Goal: Information Seeking & Learning: Learn about a topic

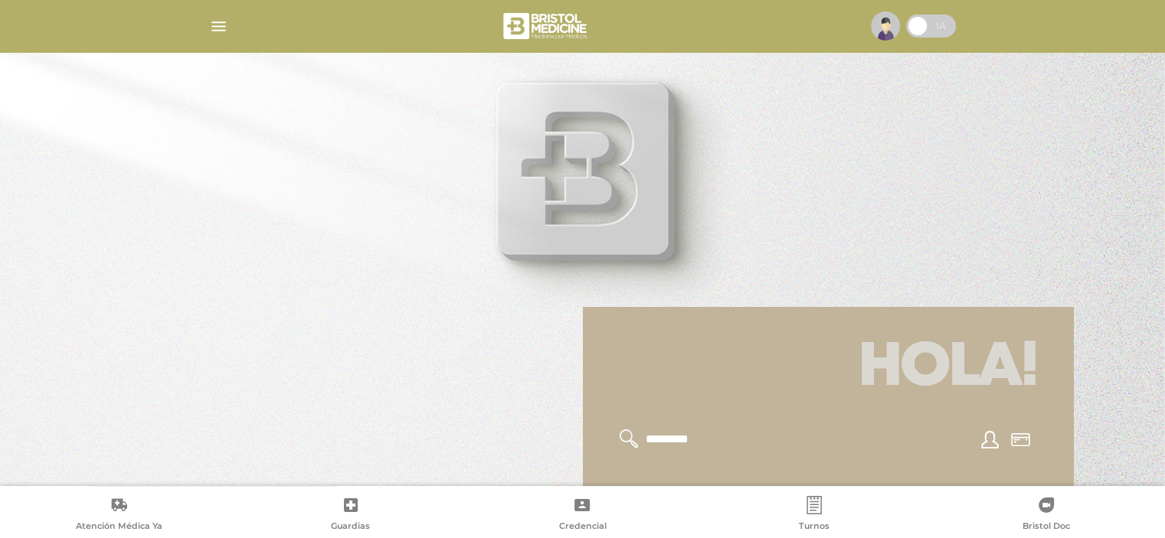
click at [221, 25] on img "button" at bounding box center [218, 26] width 19 height 19
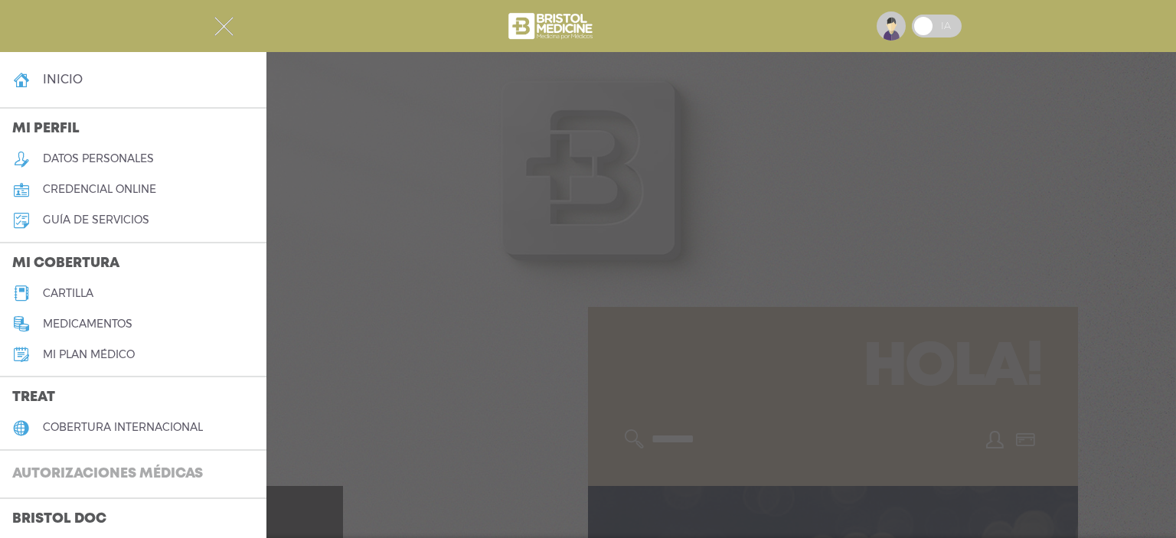
click at [72, 472] on h3 "Autorizaciones médicas" at bounding box center [107, 474] width 215 height 29
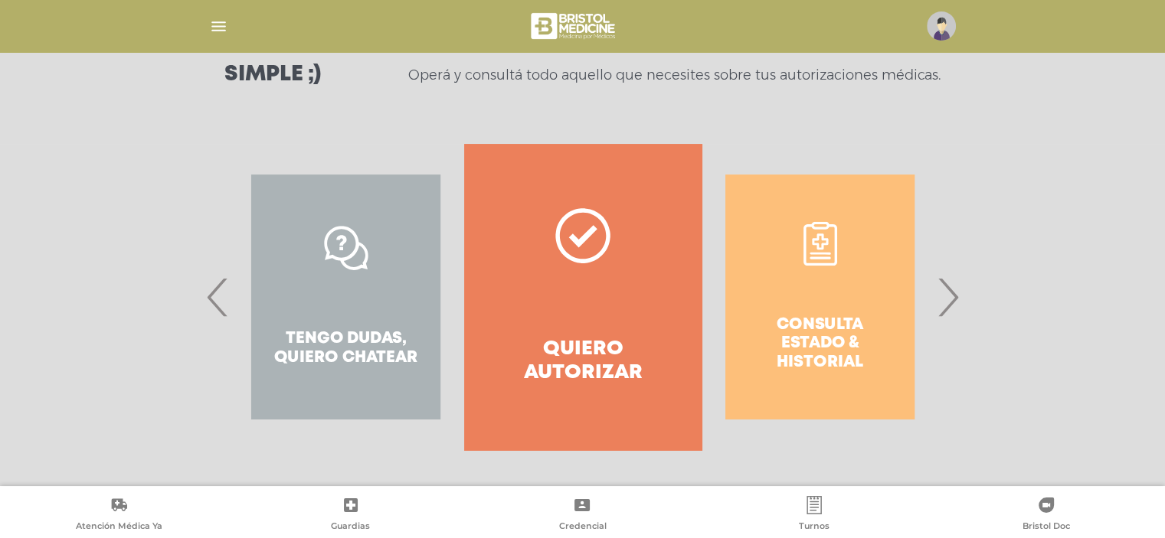
scroll to position [230, 0]
click at [813, 320] on div "Consulta estado & historial" at bounding box center [820, 297] width 237 height 306
click at [945, 301] on span "›" at bounding box center [948, 297] width 30 height 83
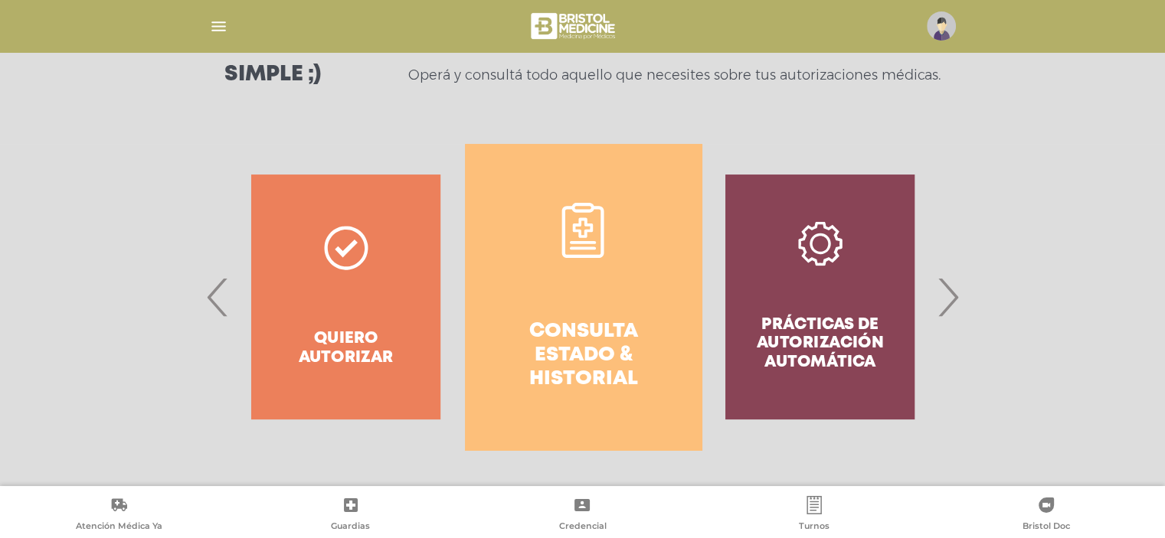
click at [636, 339] on h4 "Consulta estado & historial" at bounding box center [583, 356] width 182 height 72
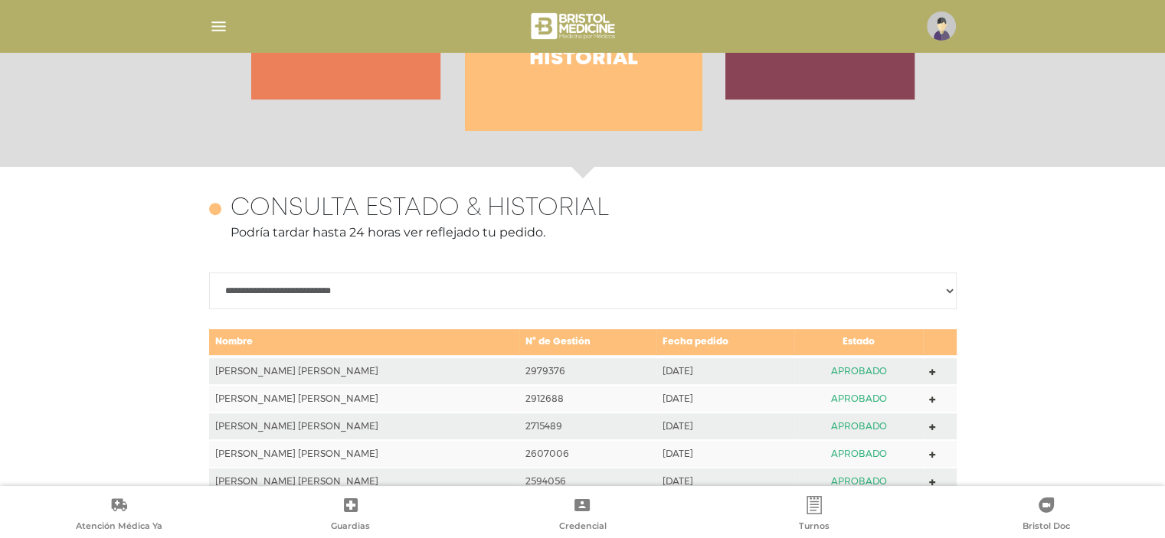
scroll to position [672, 0]
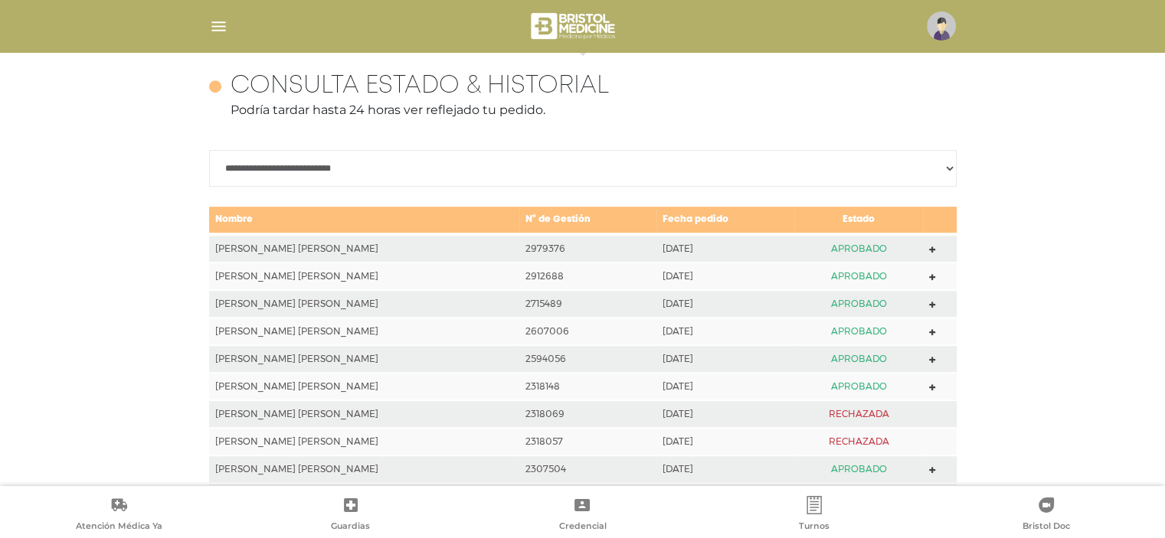
click at [929, 244] on icon at bounding box center [932, 248] width 7 height 11
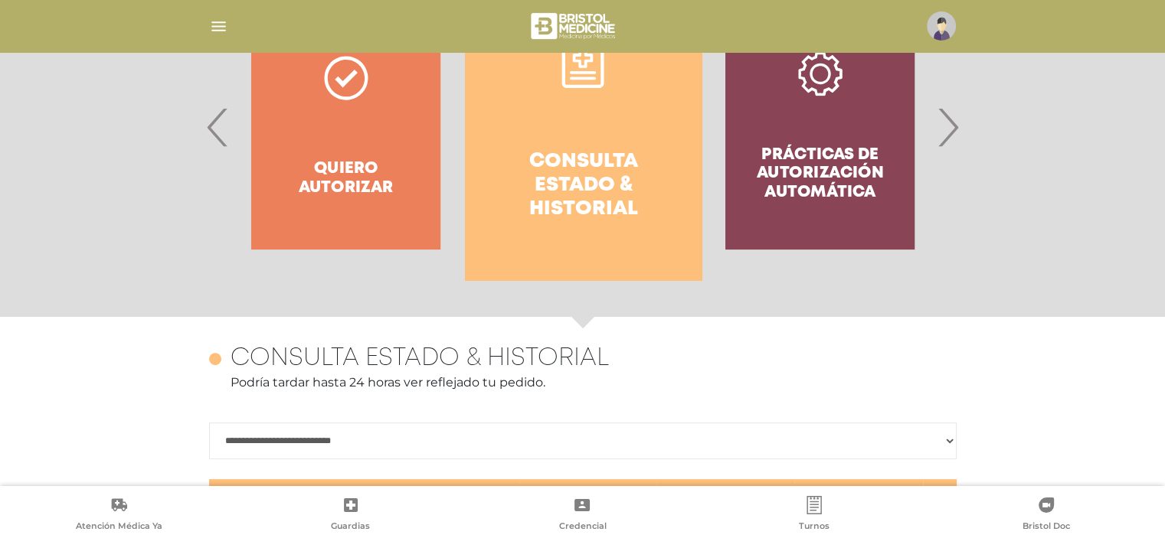
scroll to position [366, 0]
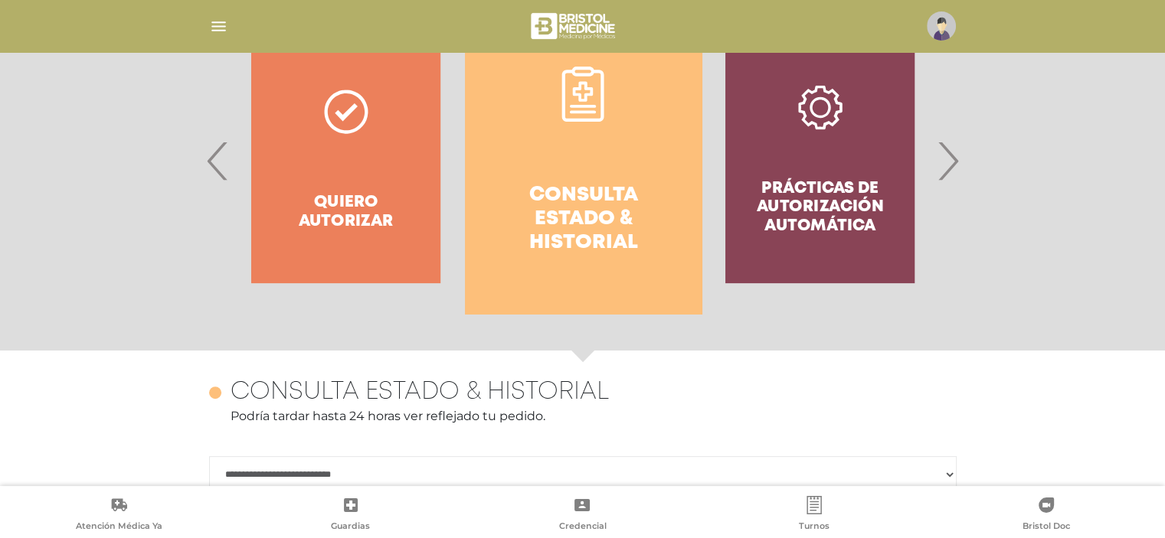
click at [365, 148] on div "Quiero autorizar" at bounding box center [345, 161] width 237 height 306
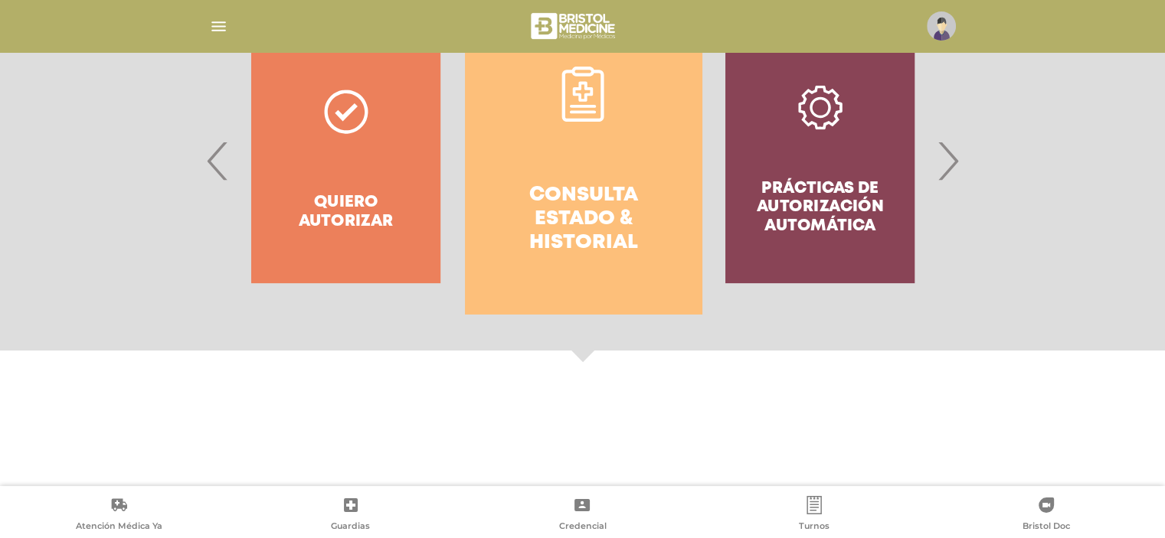
scroll to position [230, 0]
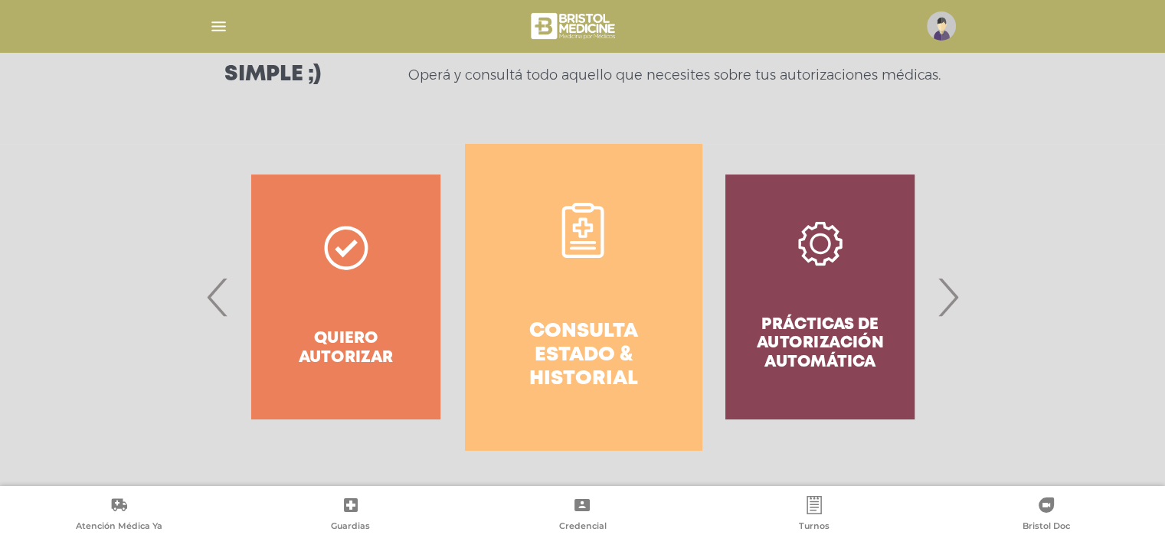
click at [401, 299] on div "Quiero autorizar" at bounding box center [345, 297] width 237 height 306
click at [207, 296] on span "‹" at bounding box center [218, 297] width 30 height 83
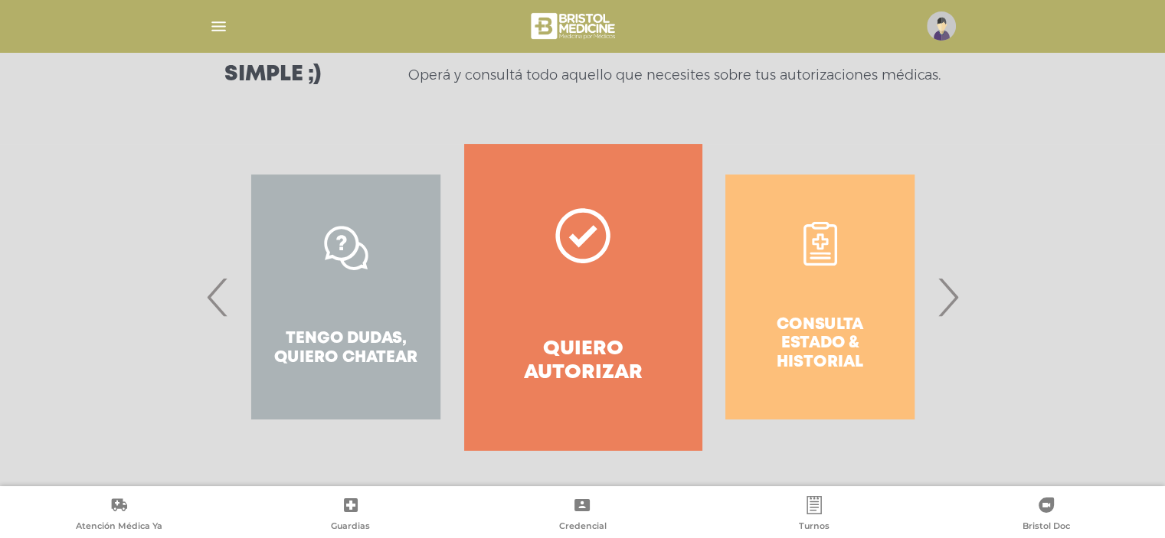
click at [958, 301] on span "›" at bounding box center [948, 297] width 30 height 83
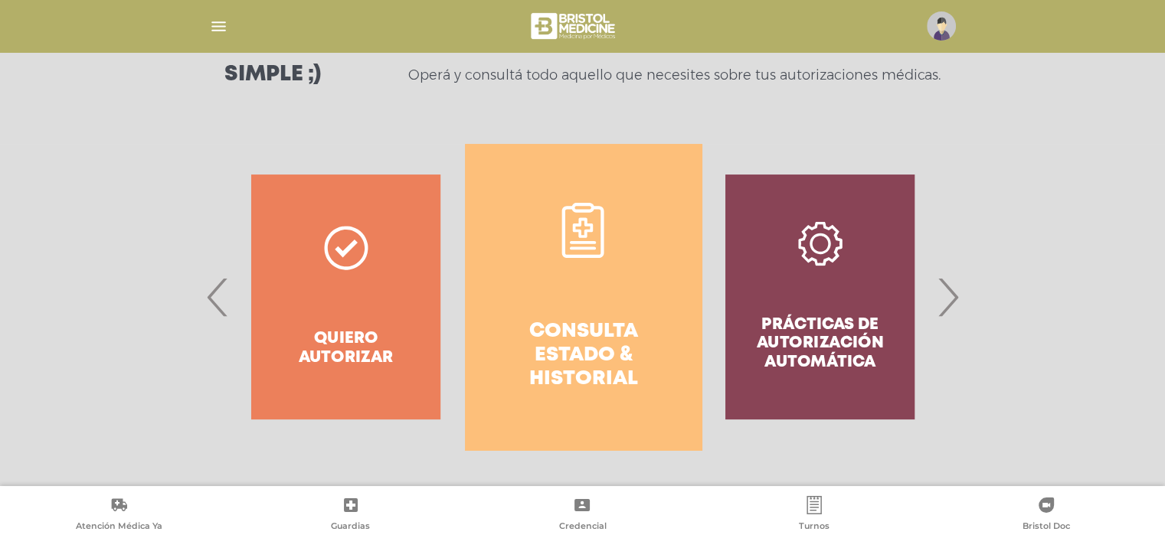
click at [958, 301] on span "›" at bounding box center [948, 297] width 30 height 83
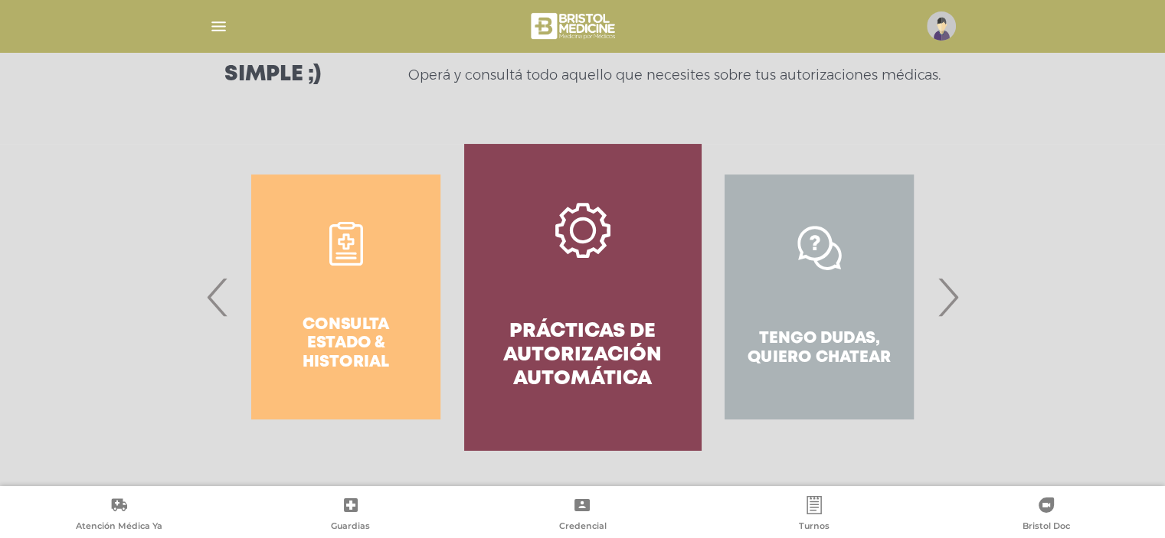
click at [576, 316] on link "Prácticas de autorización automática" at bounding box center [582, 297] width 237 height 306
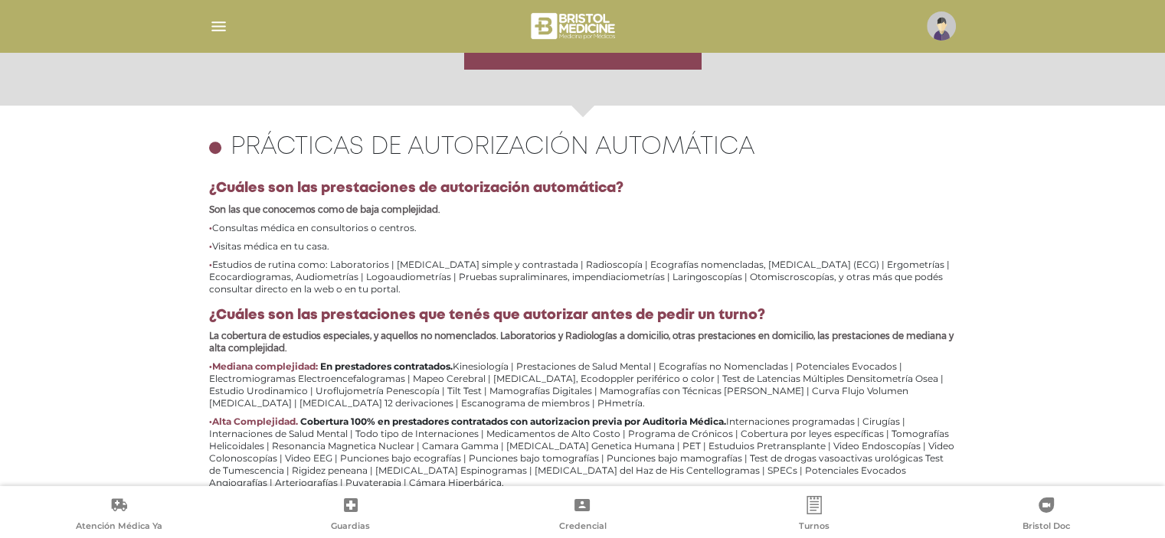
scroll to position [665, 0]
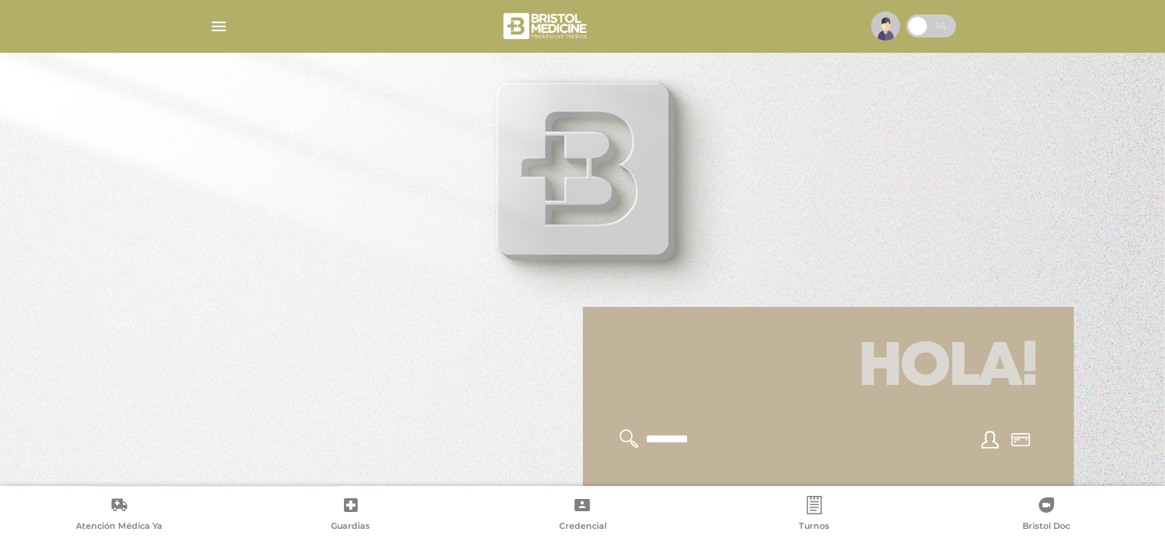
click at [218, 21] on img "button" at bounding box center [218, 26] width 19 height 19
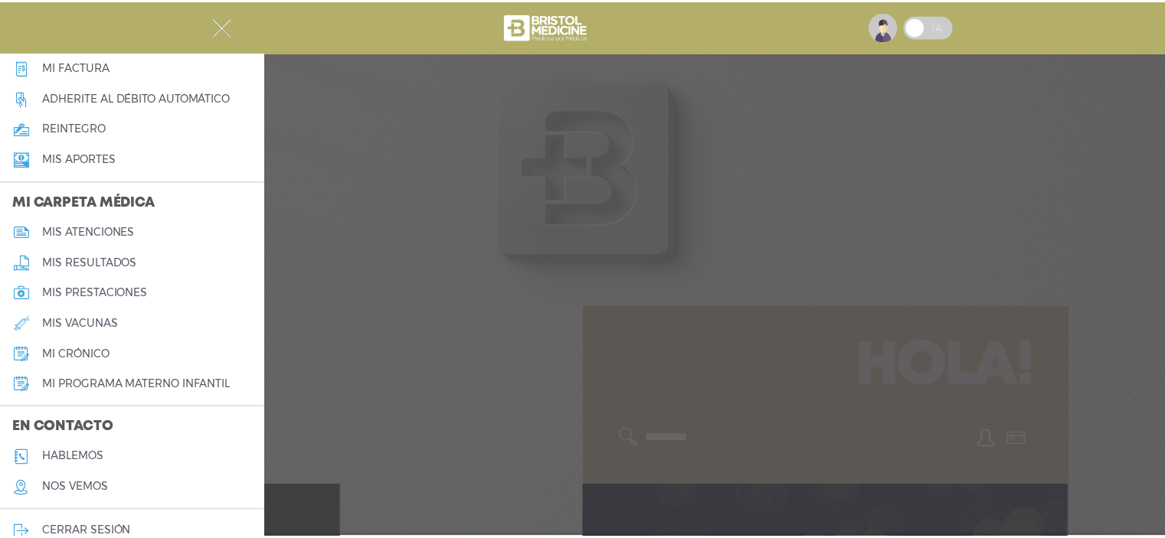
scroll to position [613, 0]
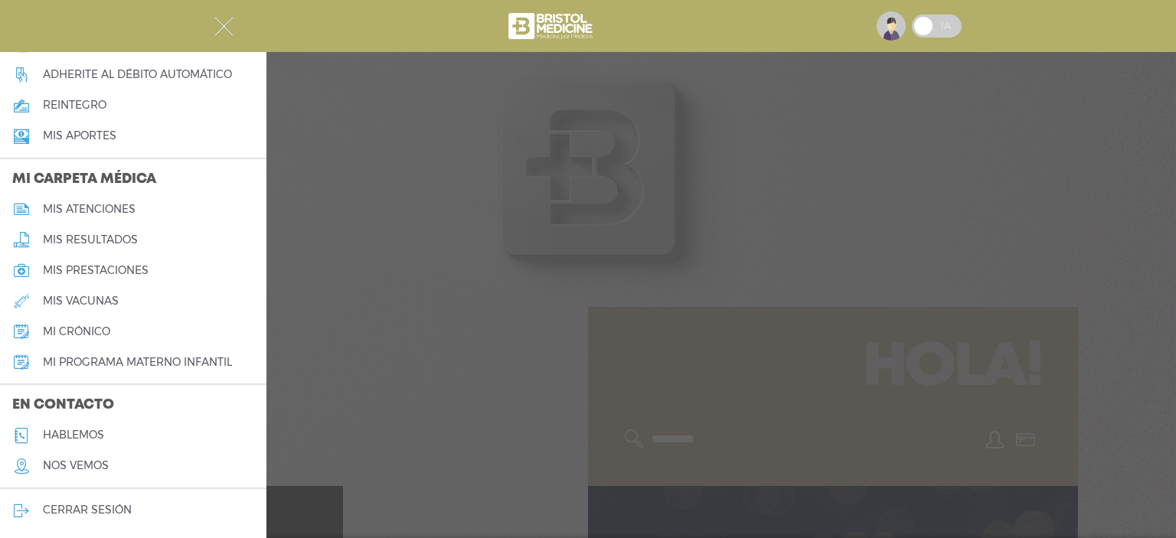
click at [95, 299] on h5 "mis vacunas" at bounding box center [81, 301] width 76 height 13
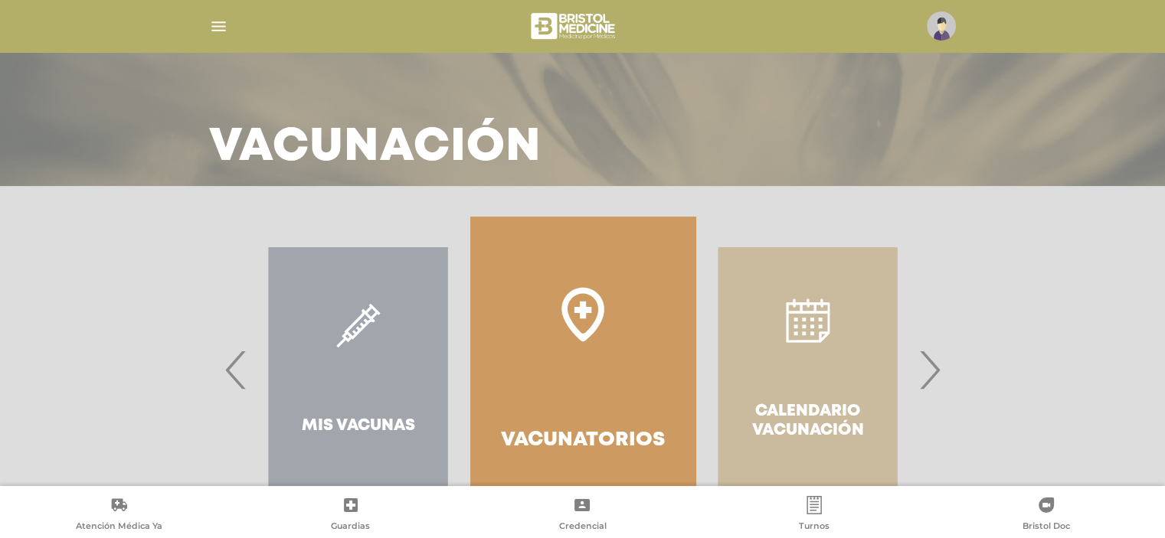
scroll to position [116, 0]
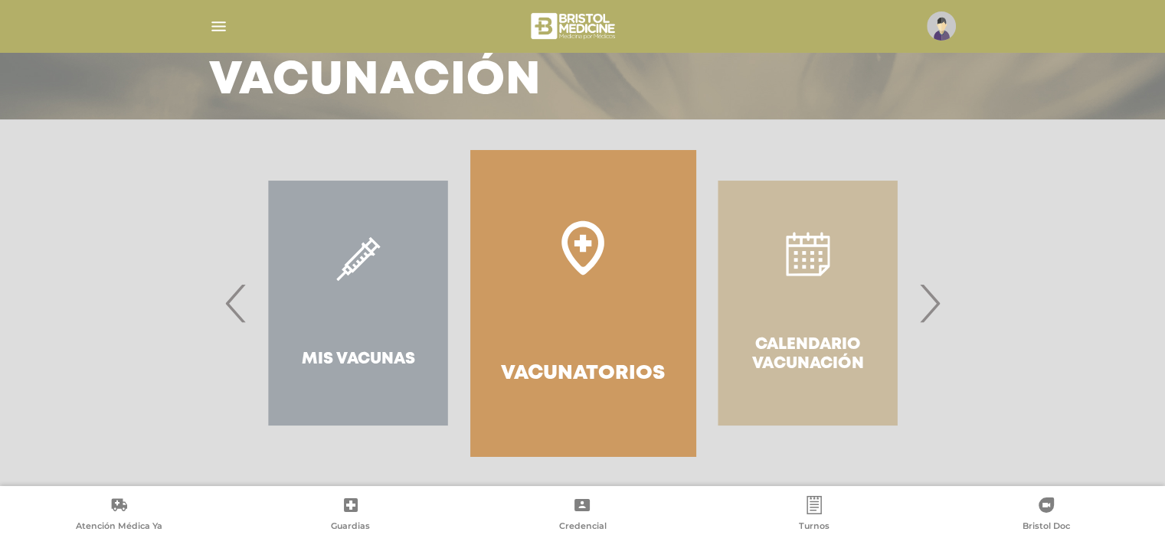
click at [937, 309] on span "›" at bounding box center [929, 303] width 30 height 83
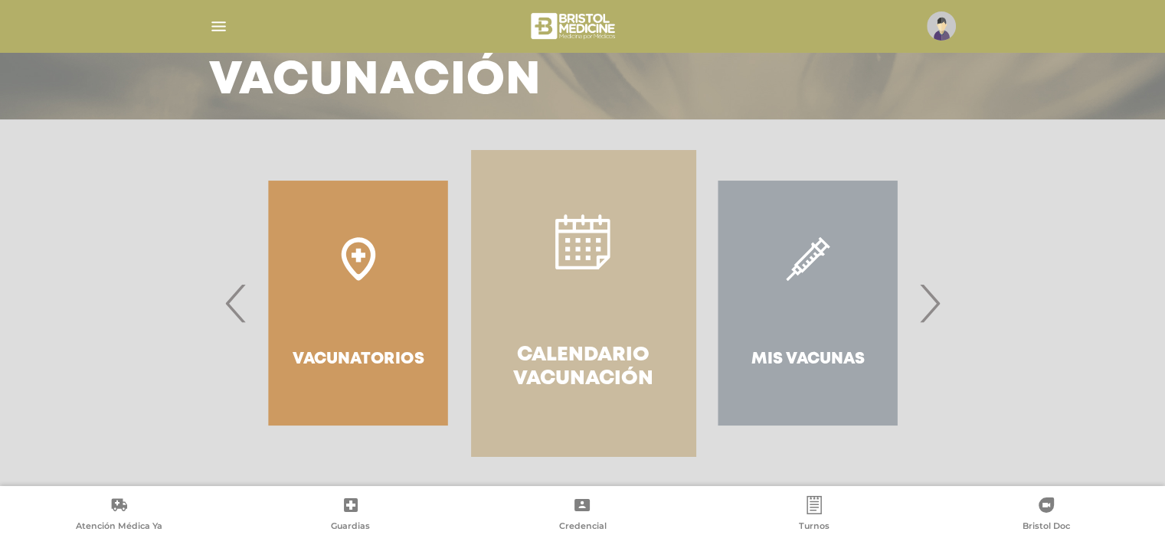
click at [634, 335] on link "Calendario Vacunación" at bounding box center [583, 303] width 224 height 306
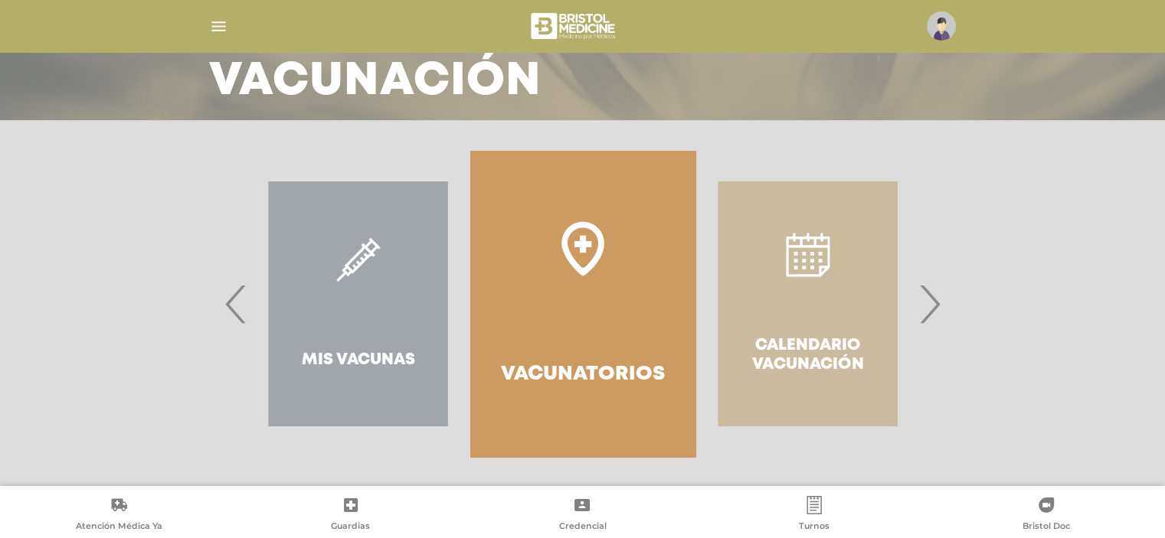
scroll to position [116, 0]
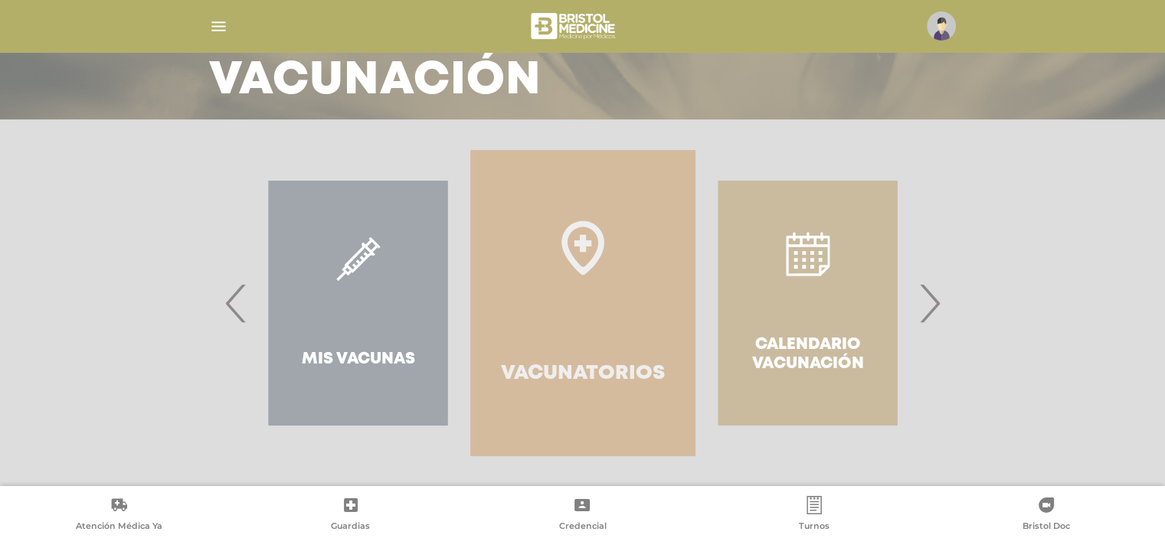
click at [580, 263] on icon at bounding box center [582, 248] width 55 height 55
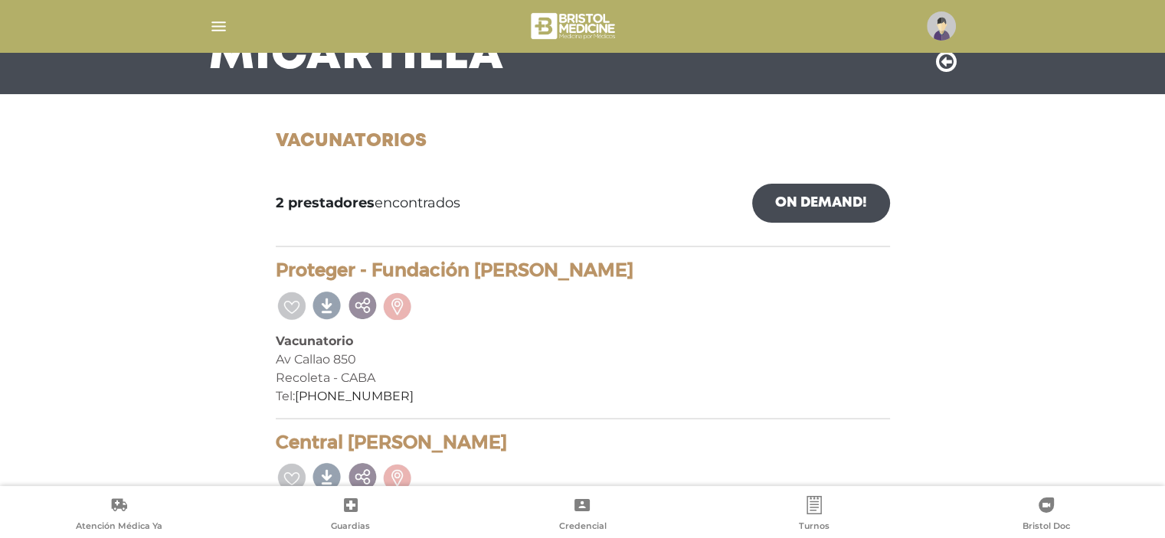
scroll to position [104, 0]
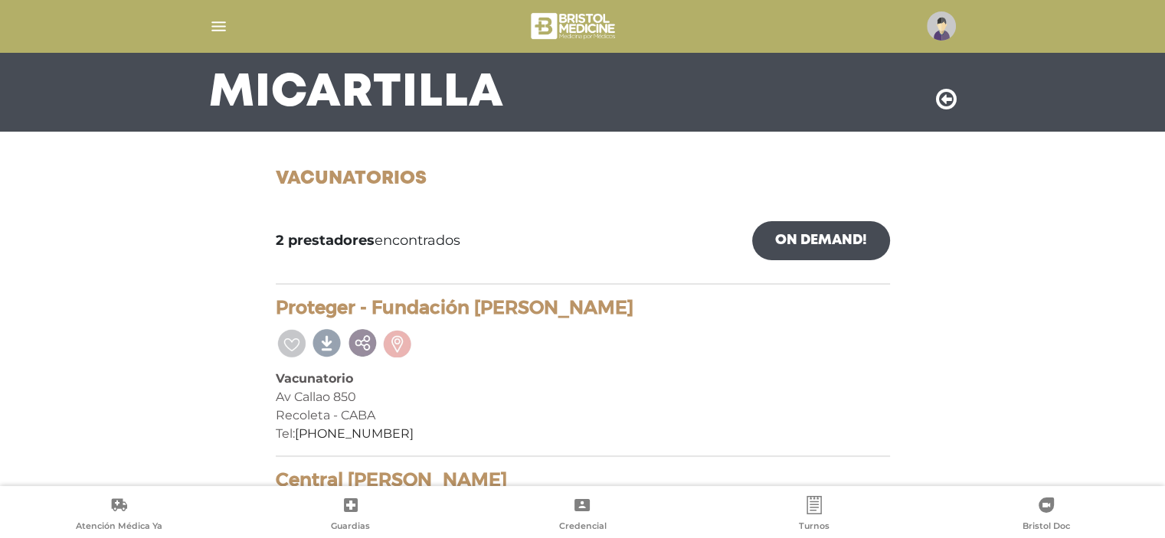
click at [802, 241] on link "On Demand!" at bounding box center [821, 240] width 138 height 39
click at [947, 97] on icon at bounding box center [946, 99] width 21 height 25
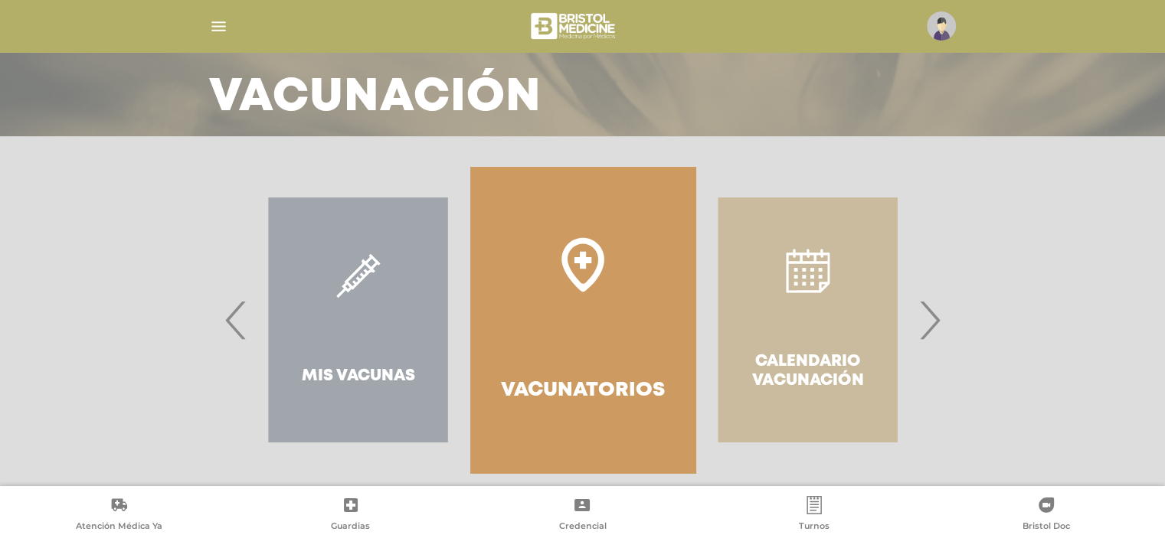
scroll to position [116, 0]
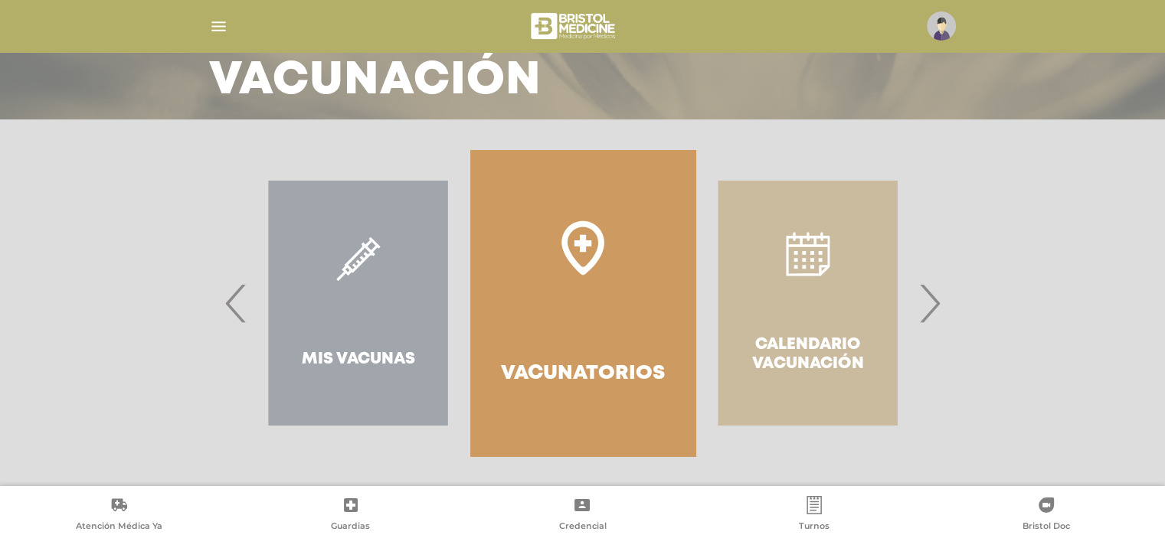
click at [231, 306] on span "‹" at bounding box center [236, 303] width 30 height 83
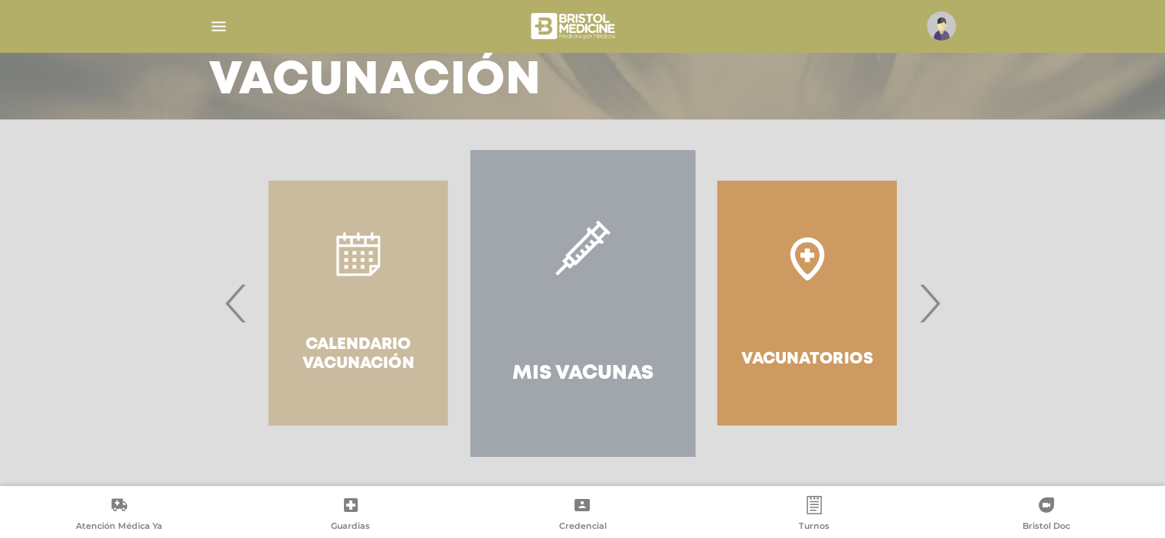
click at [577, 296] on link "Mis Vacunas" at bounding box center [582, 303] width 224 height 306
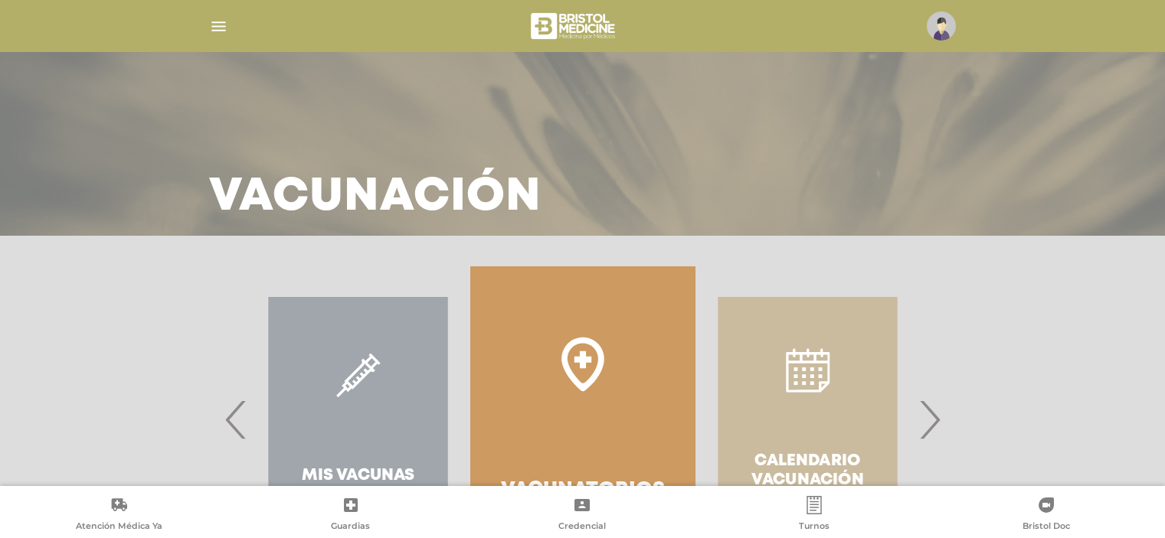
scroll to position [116, 0]
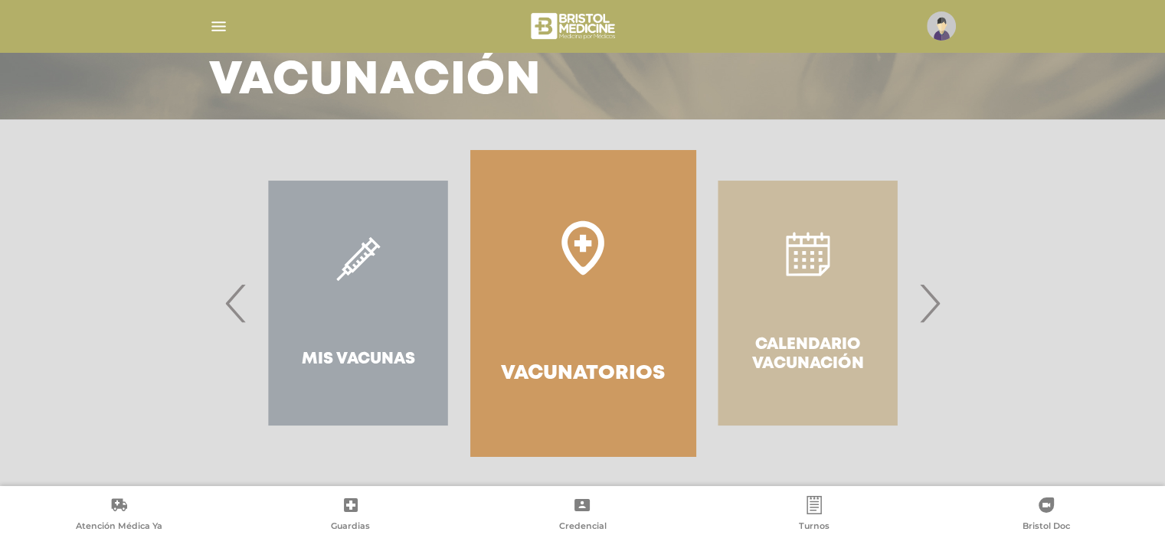
click at [937, 302] on span "›" at bounding box center [929, 303] width 30 height 83
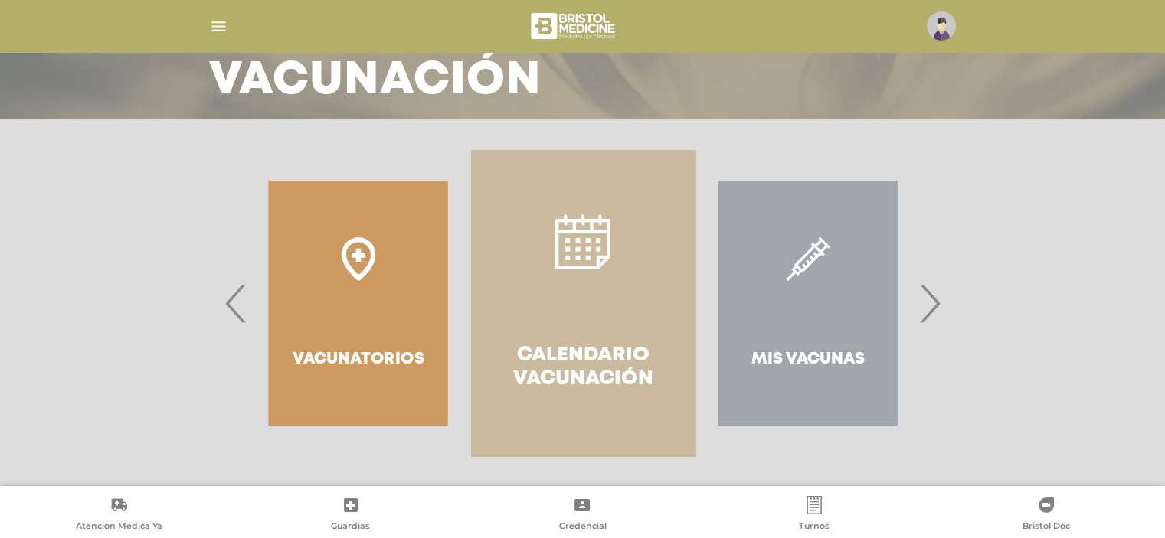
click at [937, 302] on span "›" at bounding box center [929, 303] width 30 height 83
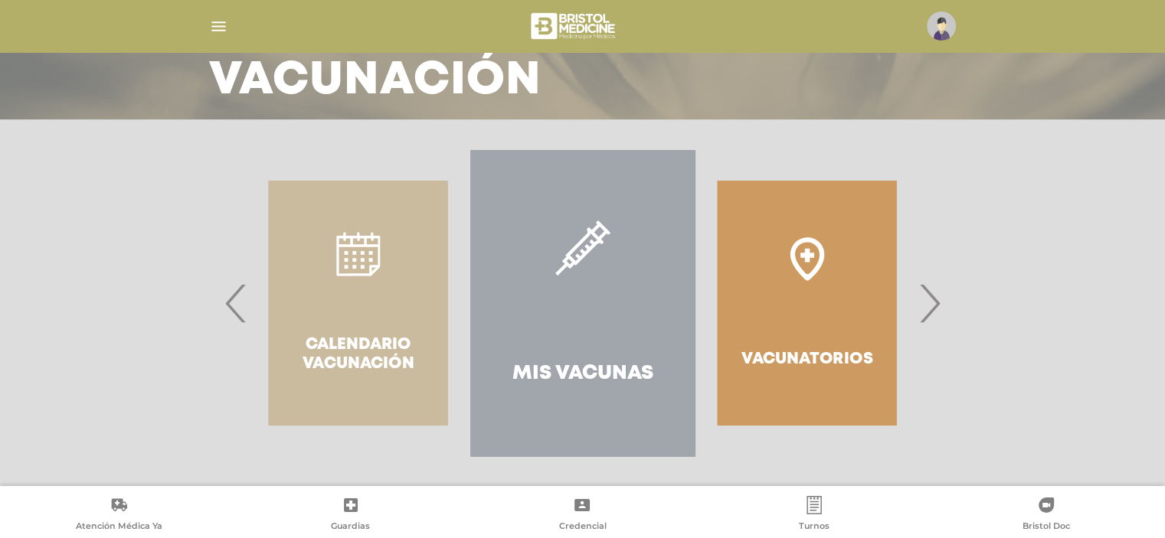
click at [936, 302] on span "›" at bounding box center [929, 303] width 30 height 83
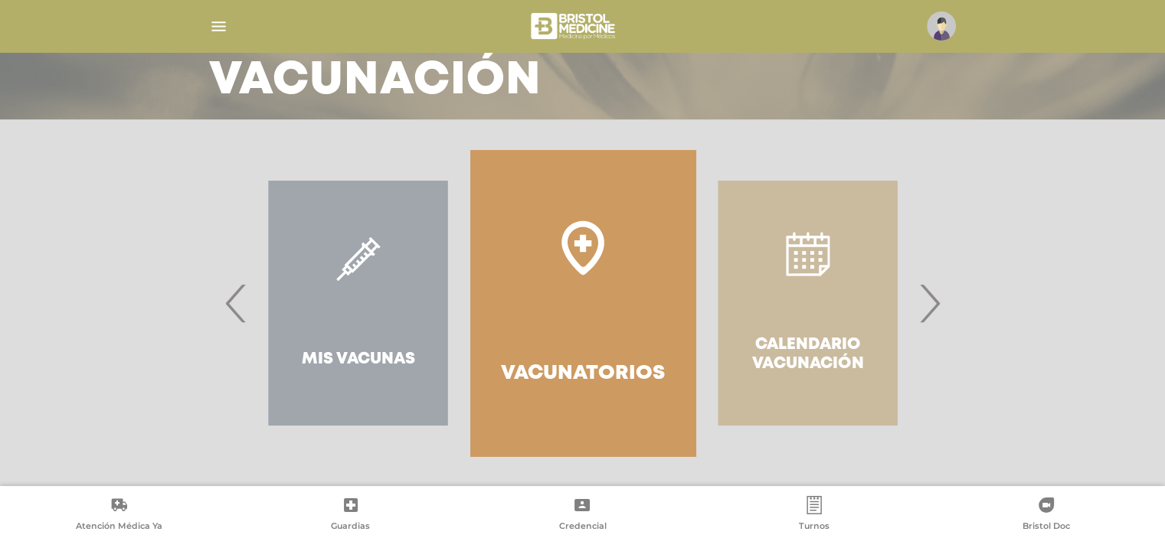
click at [936, 302] on span "›" at bounding box center [929, 303] width 30 height 83
